Goal: Task Accomplishment & Management: Use online tool/utility

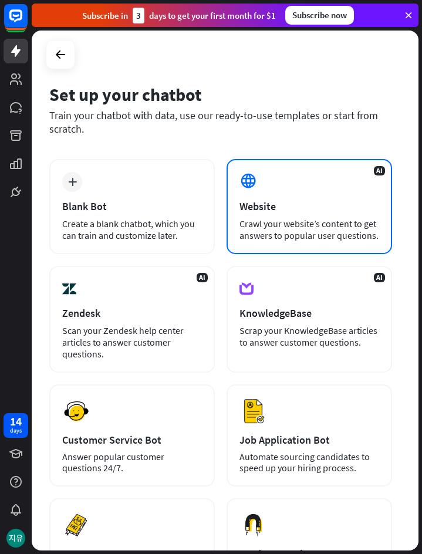
click at [315, 201] on div "Website" at bounding box center [309, 205] width 140 height 13
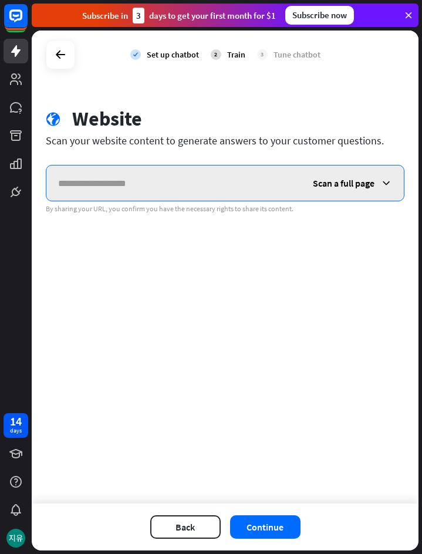
click at [149, 181] on input "text" at bounding box center [173, 182] width 255 height 35
paste input "**********"
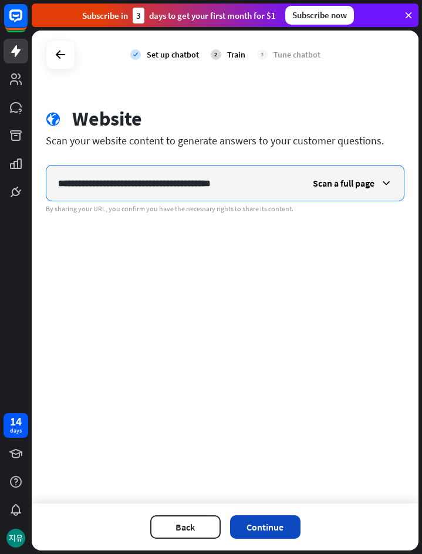
type input "**********"
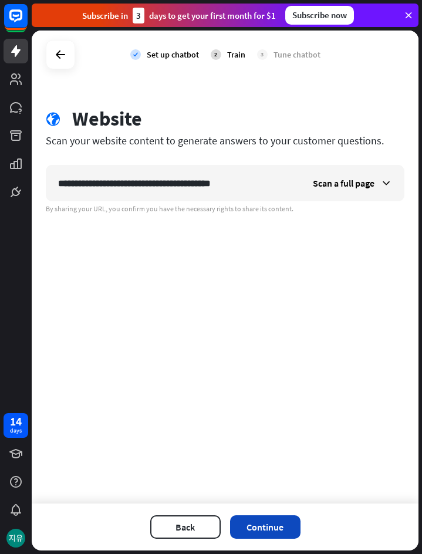
click at [275, 529] on button "Continue" at bounding box center [265, 526] width 70 height 23
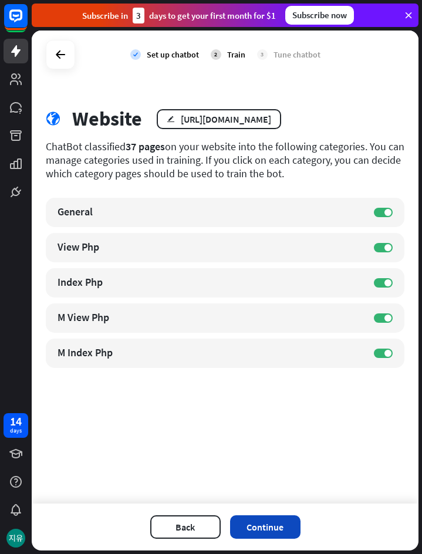
click at [274, 530] on button "Continue" at bounding box center [265, 526] width 70 height 23
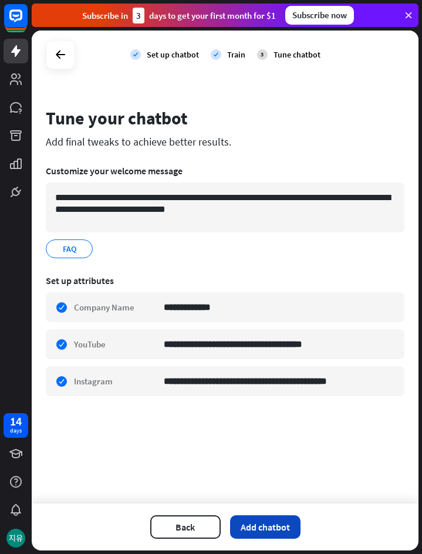
click at [272, 525] on button "Add chatbot" at bounding box center [265, 526] width 70 height 23
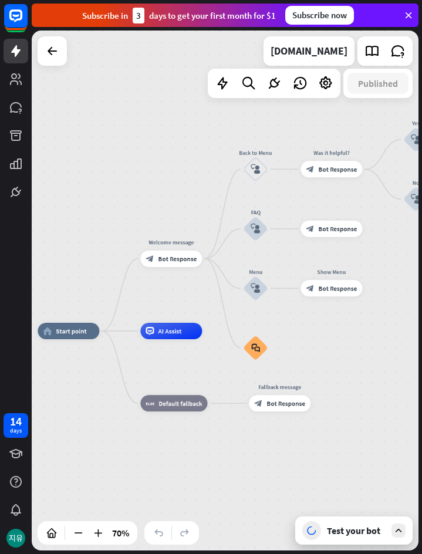
drag, startPoint x: 349, startPoint y: 166, endPoint x: 198, endPoint y: 197, distance: 154.4
click at [190, 200] on div "home_2 Start point Welcome message block_bot_response Bot Response Back to Menu…" at bounding box center [225, 291] width 387 height 520
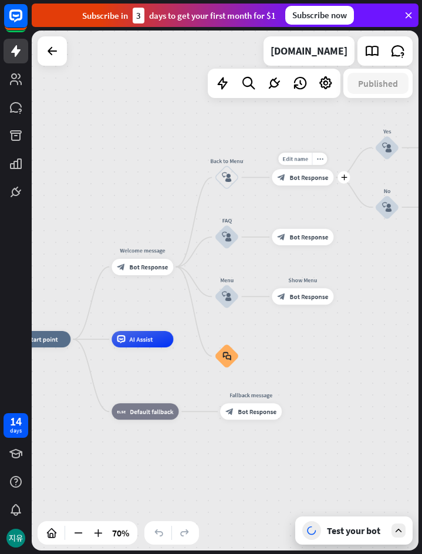
click at [295, 185] on div "block_bot_response Bot Response" at bounding box center [303, 177] width 62 height 16
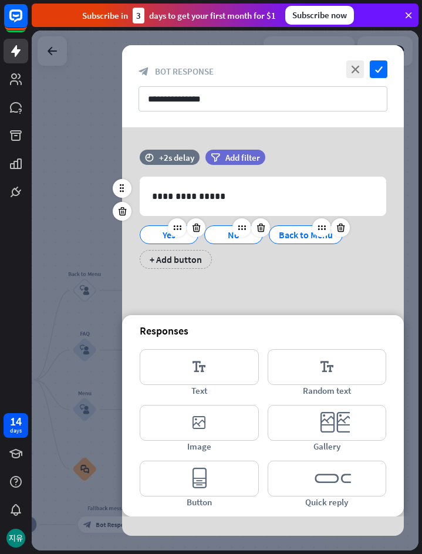
click at [63, 252] on div at bounding box center [225, 291] width 387 height 520
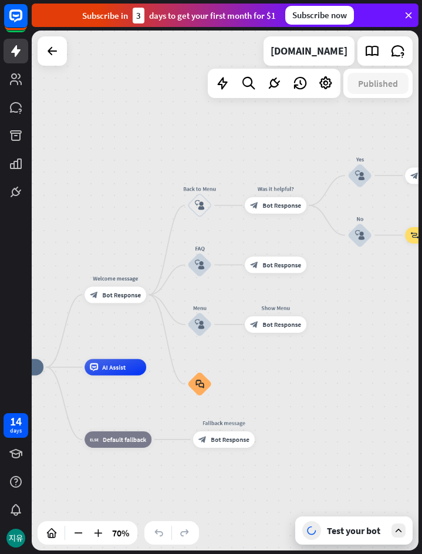
drag, startPoint x: 293, startPoint y: 422, endPoint x: 420, endPoint y: 366, distance: 138.7
click at [420, 366] on div "home_2 Start point Welcome message block_bot_response Bot Response Back to Menu…" at bounding box center [227, 292] width 390 height 523
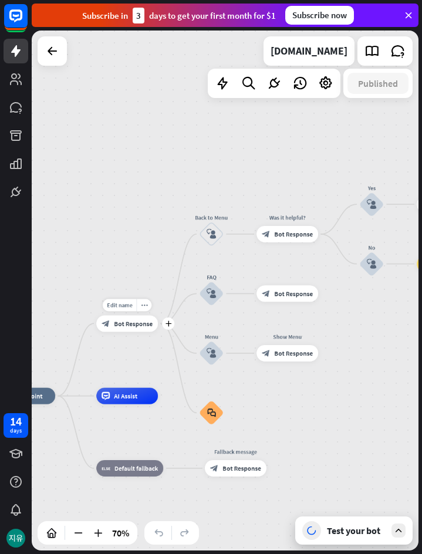
click at [130, 324] on span "Bot Response" at bounding box center [133, 323] width 39 height 8
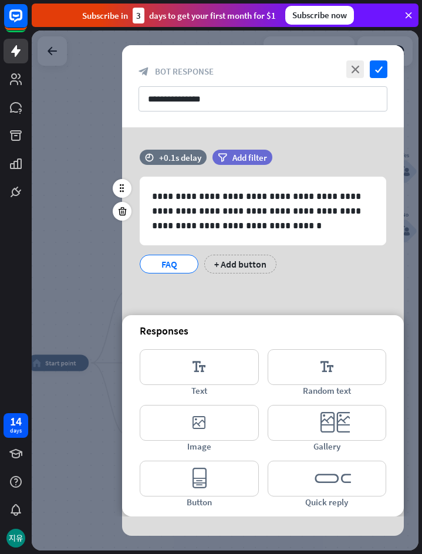
click at [56, 276] on div at bounding box center [225, 291] width 387 height 520
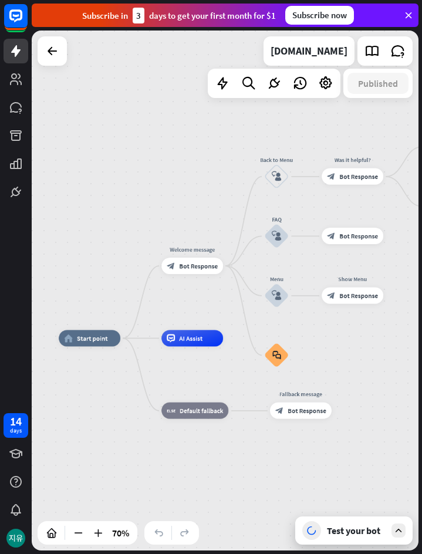
drag, startPoint x: 339, startPoint y: 398, endPoint x: 378, endPoint y: 371, distance: 48.5
click at [378, 371] on div "home_2 Start point Welcome message block_bot_response Bot Response Back to Menu…" at bounding box center [225, 291] width 387 height 520
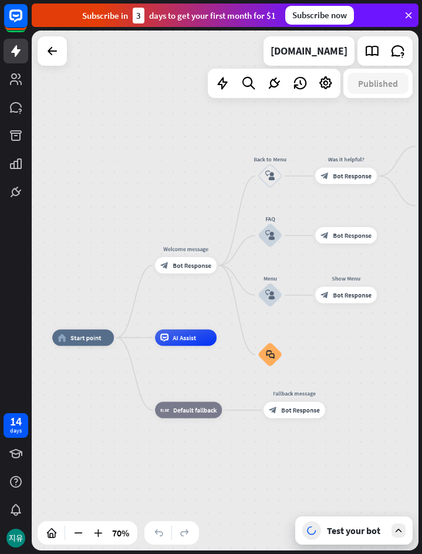
drag, startPoint x: 368, startPoint y: 370, endPoint x: 359, endPoint y: 373, distance: 9.7
click at [359, 373] on div "home_2 Start point Welcome message block_bot_response Bot Response Back to Menu…" at bounding box center [225, 291] width 387 height 520
click at [351, 181] on div "block_bot_response Bot Response" at bounding box center [346, 176] width 62 height 16
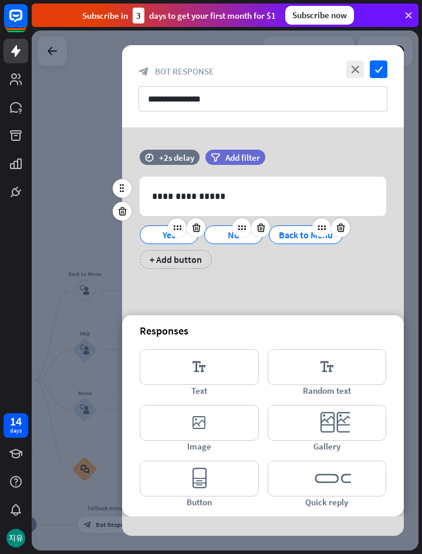
click at [72, 205] on div at bounding box center [225, 291] width 387 height 520
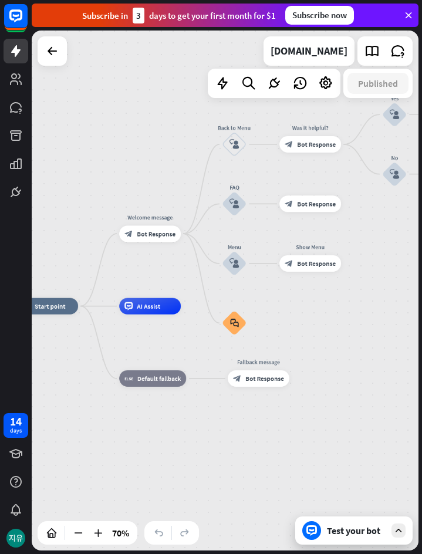
drag, startPoint x: 177, startPoint y: 245, endPoint x: 326, endPoint y: 100, distance: 208.7
click at [326, 100] on div "home_2 Start point Welcome message block_bot_response Bot Response Back to Menu…" at bounding box center [225, 291] width 387 height 520
click at [296, 209] on div "block_bot_response Bot Response" at bounding box center [310, 203] width 62 height 16
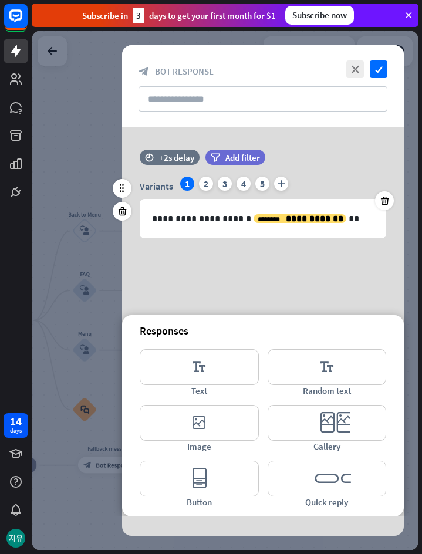
click at [72, 177] on div at bounding box center [225, 291] width 387 height 520
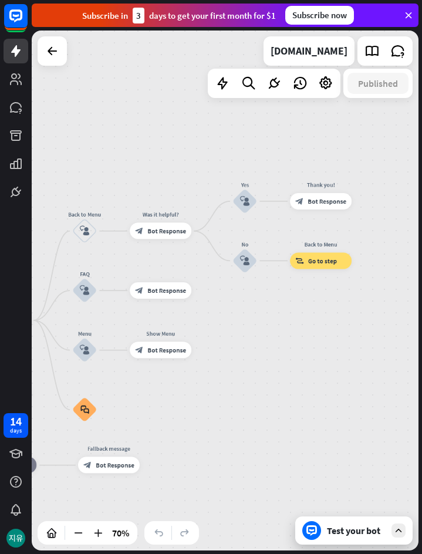
click at [334, 526] on div "Test your bot" at bounding box center [356, 531] width 59 height 12
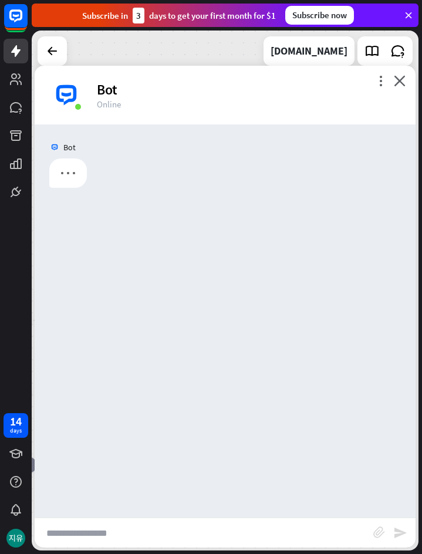
click at [201, 530] on input "text" at bounding box center [204, 532] width 339 height 29
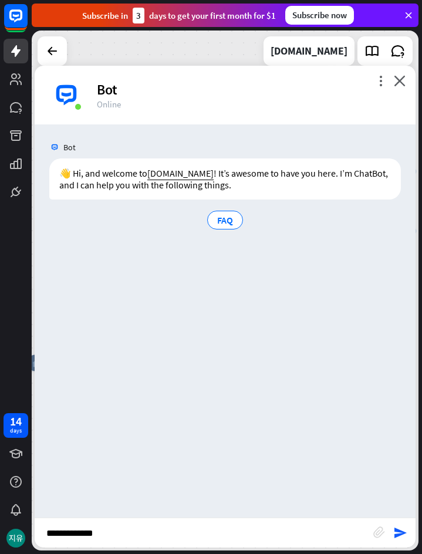
type input "**********"
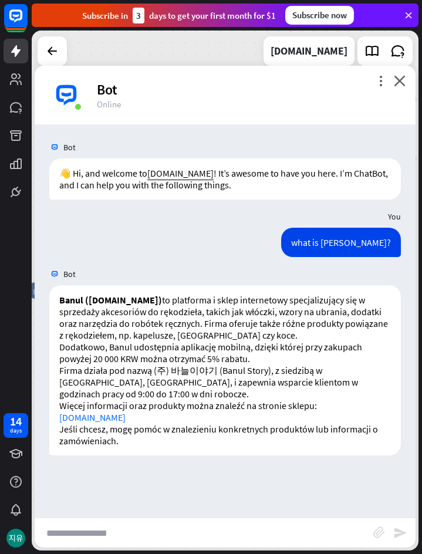
click at [229, 526] on input "text" at bounding box center [204, 532] width 339 height 29
type input "**********"
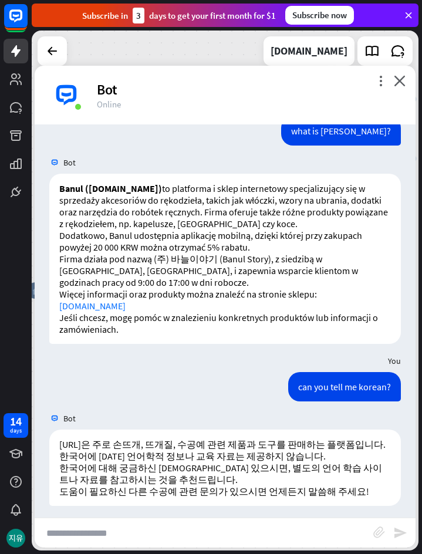
scroll to position [117, 0]
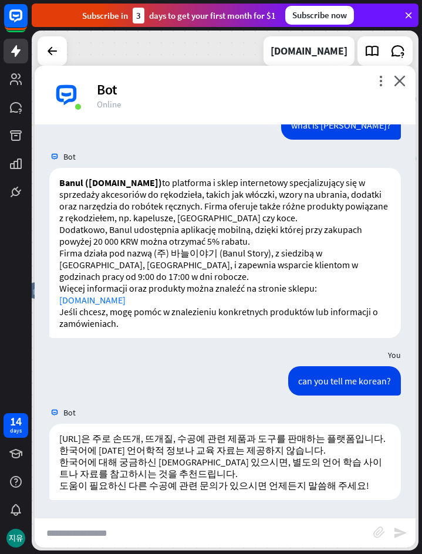
click at [194, 536] on input "text" at bounding box center [204, 532] width 339 height 29
type input "*"
type input "**********"
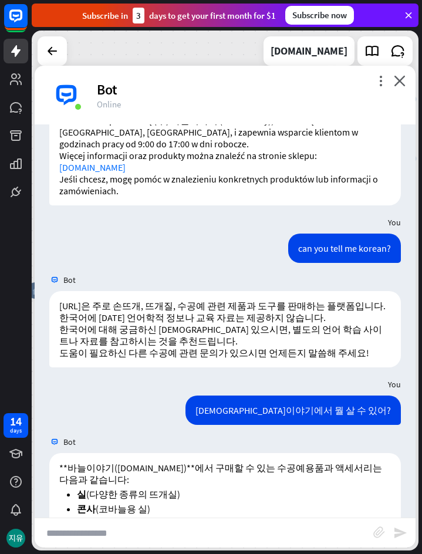
scroll to position [379, 0]
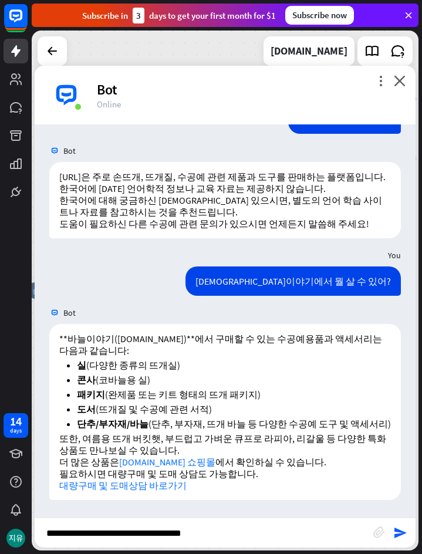
type input "**********"
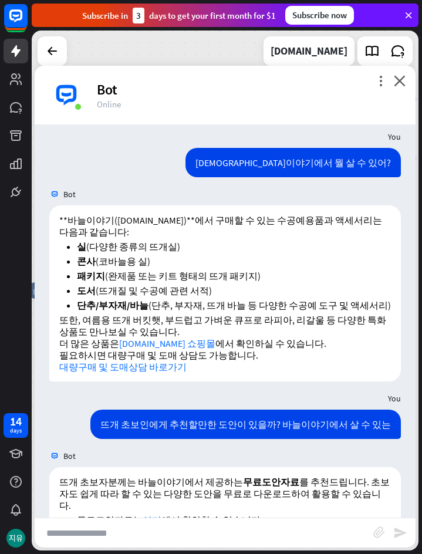
scroll to position [588, 0]
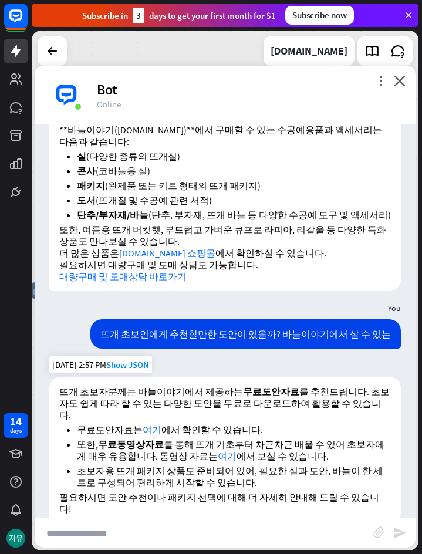
click at [147, 424] on link "여기" at bounding box center [152, 430] width 19 height 12
click at [218, 450] on link "여기" at bounding box center [227, 456] width 19 height 12
click at [206, 532] on input "text" at bounding box center [204, 532] width 339 height 29
type input "**********"
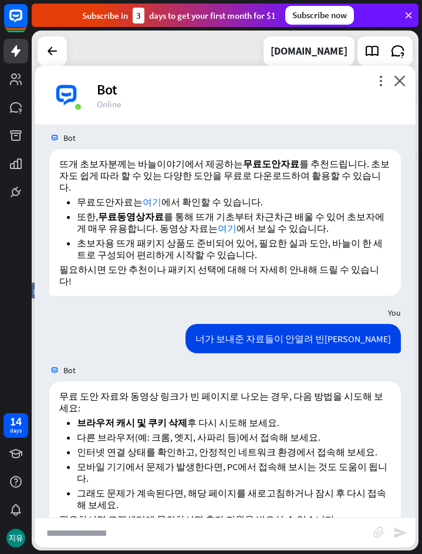
scroll to position [826, 0]
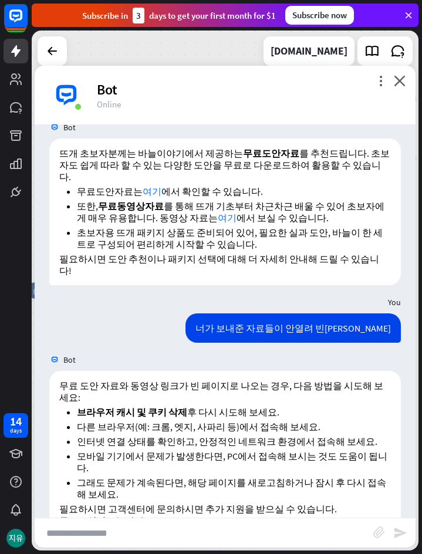
click at [199, 525] on input "text" at bounding box center [204, 532] width 339 height 29
type input "**********"
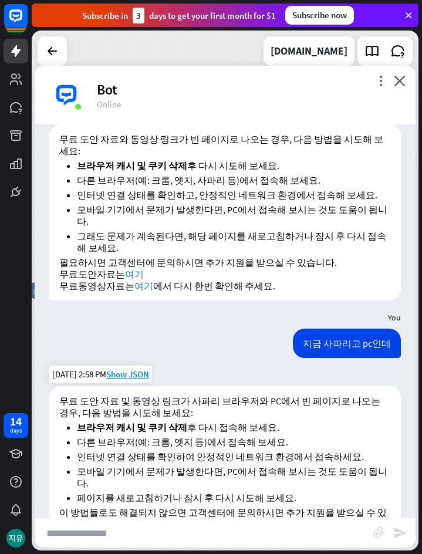
scroll to position [1076, 0]
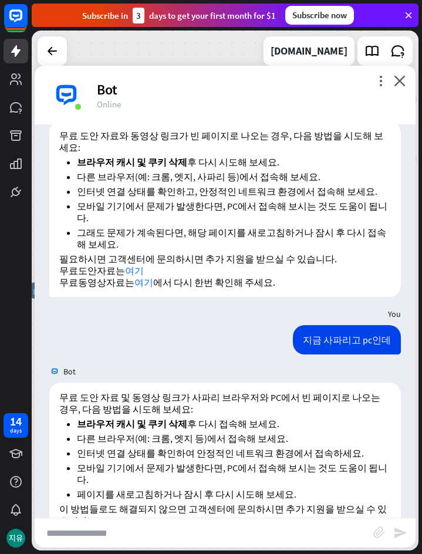
click at [200, 533] on input "text" at bounding box center [204, 532] width 339 height 29
type input "**********"
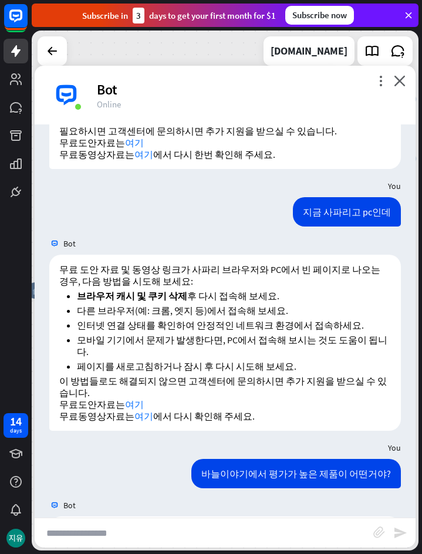
scroll to position [1311, 0]
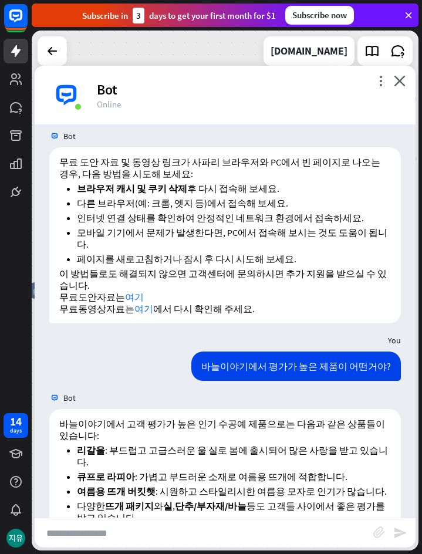
type input "*"
type input "**********"
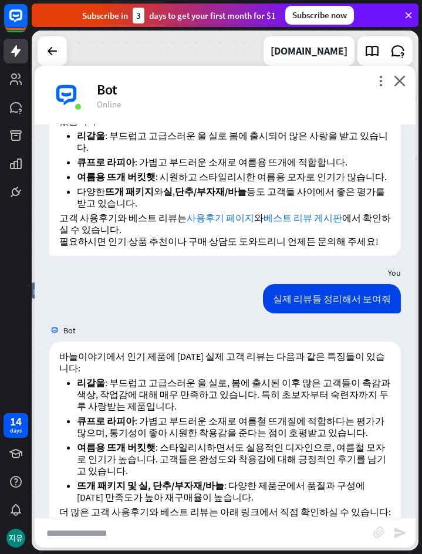
scroll to position [1625, 0]
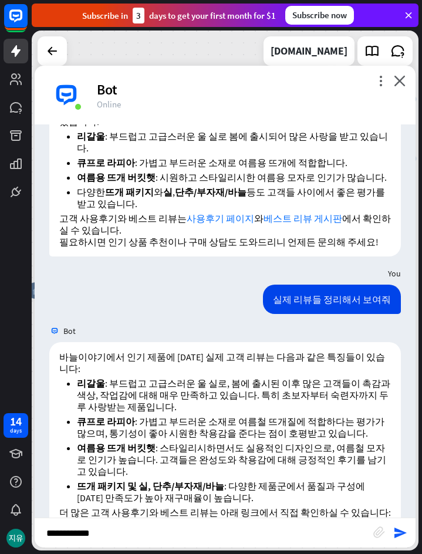
type input "**********"
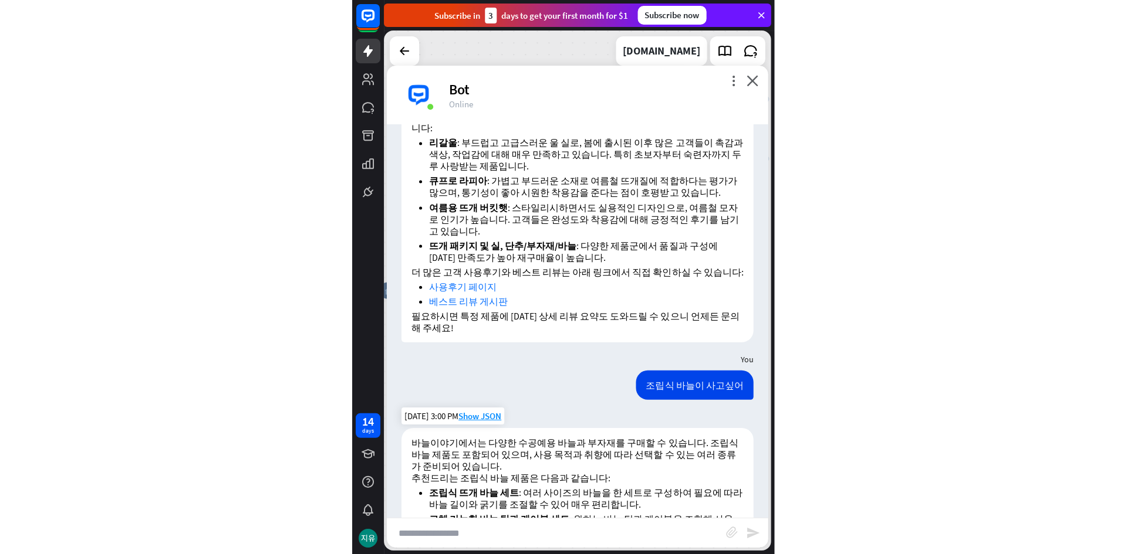
scroll to position [1867, 0]
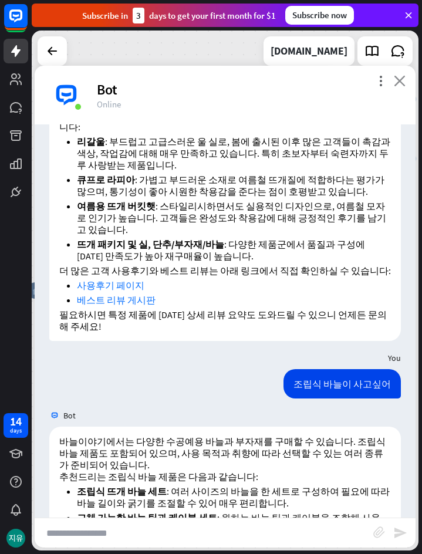
click at [395, 81] on icon "close" at bounding box center [400, 80] width 12 height 11
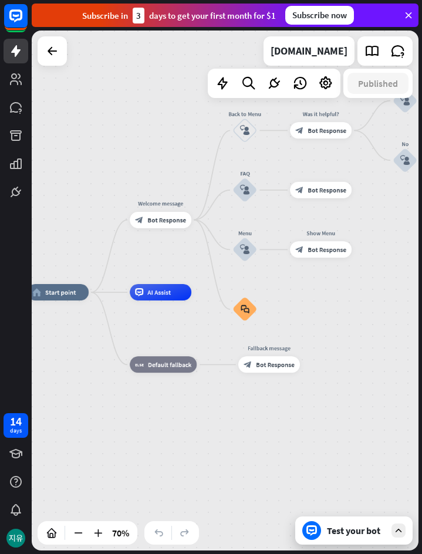
drag, startPoint x: 250, startPoint y: 417, endPoint x: 256, endPoint y: 437, distance: 21.0
click at [252, 431] on div "home_2 Start point Welcome message block_bot_response Bot Response Back to Menu…" at bounding box center [162, 474] width 270 height 364
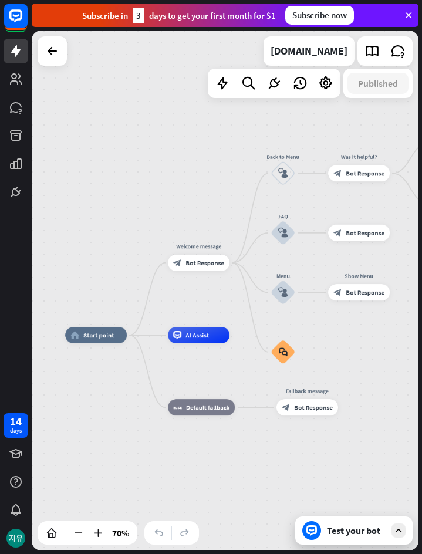
drag, startPoint x: 256, startPoint y: 437, endPoint x: 289, endPoint y: 459, distance: 38.9
click at [291, 470] on div "home_2 Start point Welcome message block_bot_response Bot Response Back to Menu…" at bounding box center [200, 517] width 270 height 364
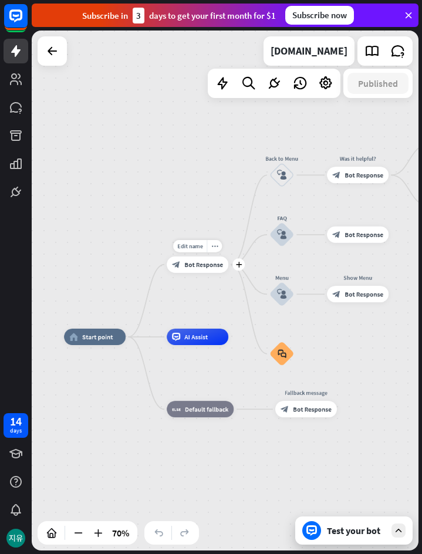
click at [204, 265] on span "Bot Response" at bounding box center [203, 265] width 39 height 8
